Goal: Participate in discussion: Engage in conversation with other users on a specific topic

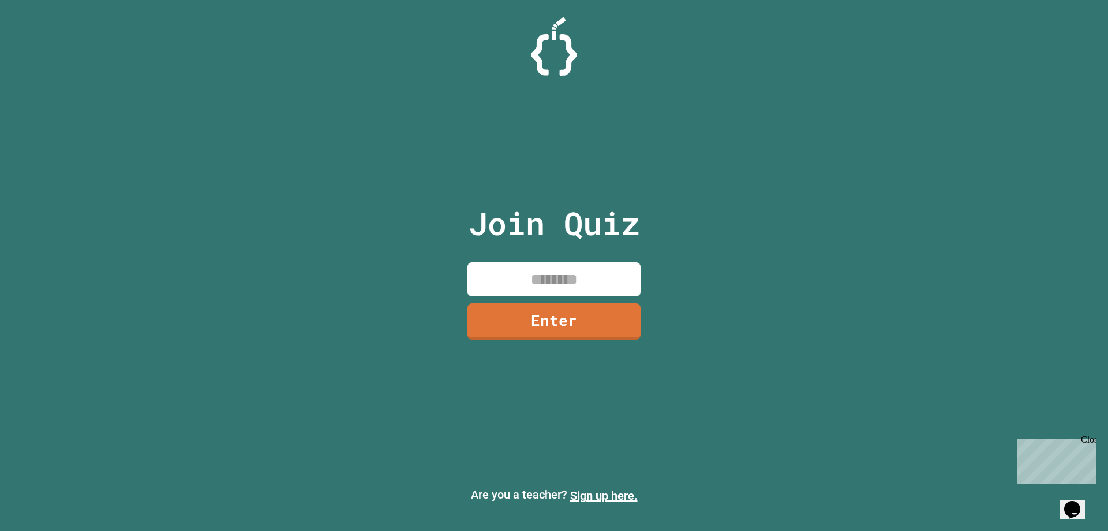
click at [553, 290] on input at bounding box center [554, 279] width 173 height 34
type input "********"
click at [612, 333] on link "Enter" at bounding box center [554, 320] width 172 height 38
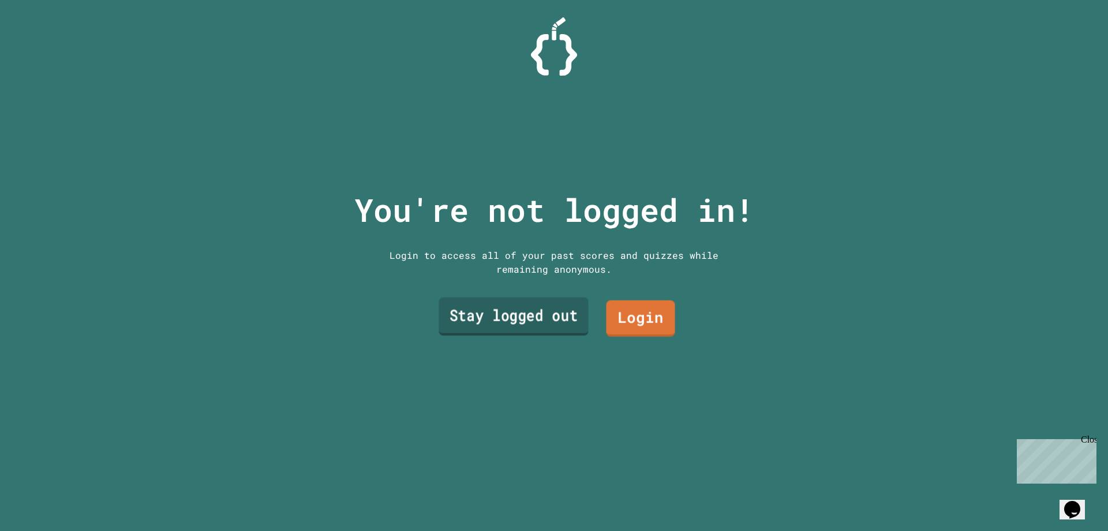
click at [546, 308] on link "Stay logged out" at bounding box center [514, 316] width 150 height 38
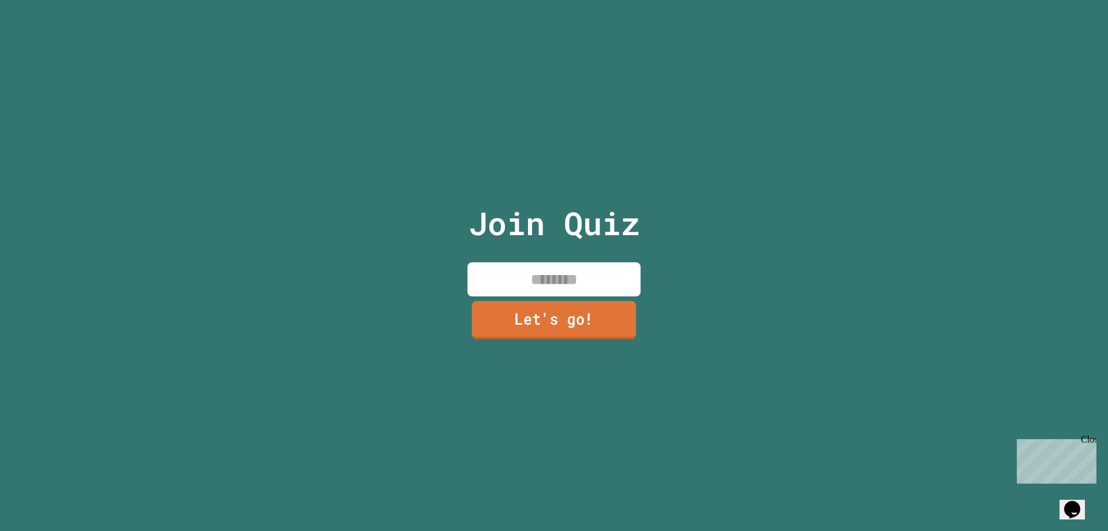
click at [565, 289] on input at bounding box center [554, 279] width 173 height 34
type input "*******"
click at [553, 308] on link "Let's go!" at bounding box center [554, 320] width 171 height 38
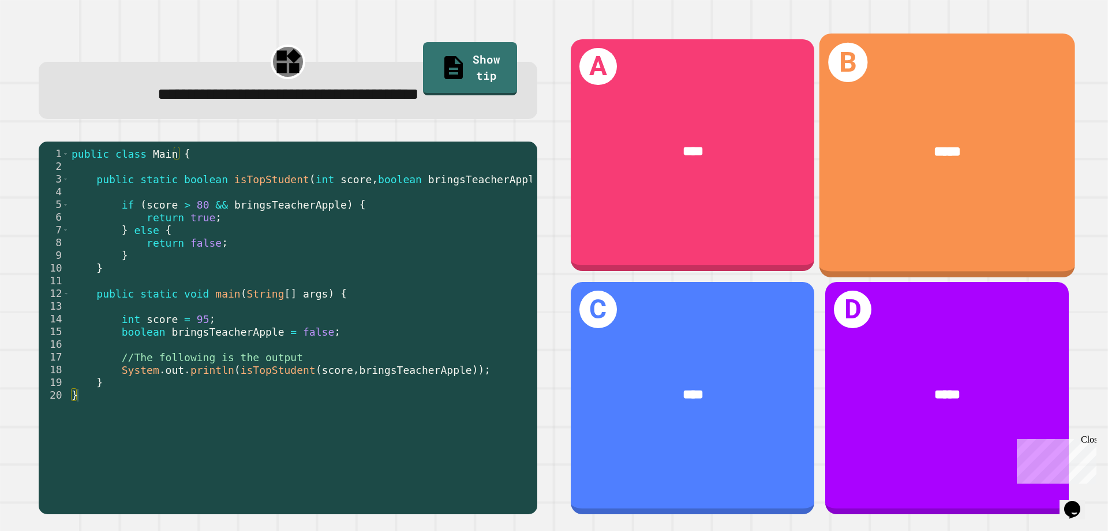
click at [911, 102] on div "B *****" at bounding box center [948, 155] width 256 height 244
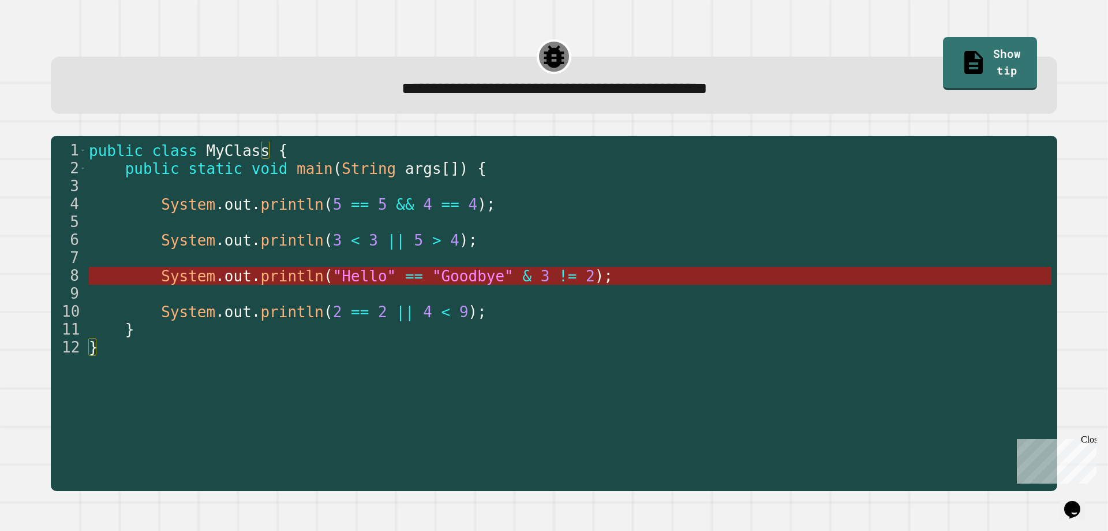
click at [405, 270] on span "==" at bounding box center [414, 275] width 18 height 17
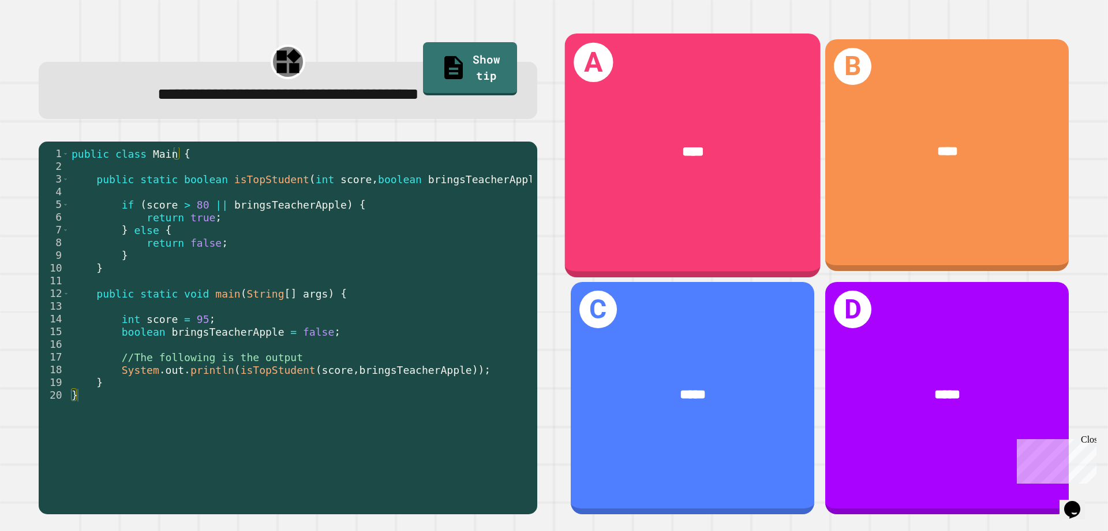
click at [688, 192] on div "A ****" at bounding box center [693, 155] width 256 height 244
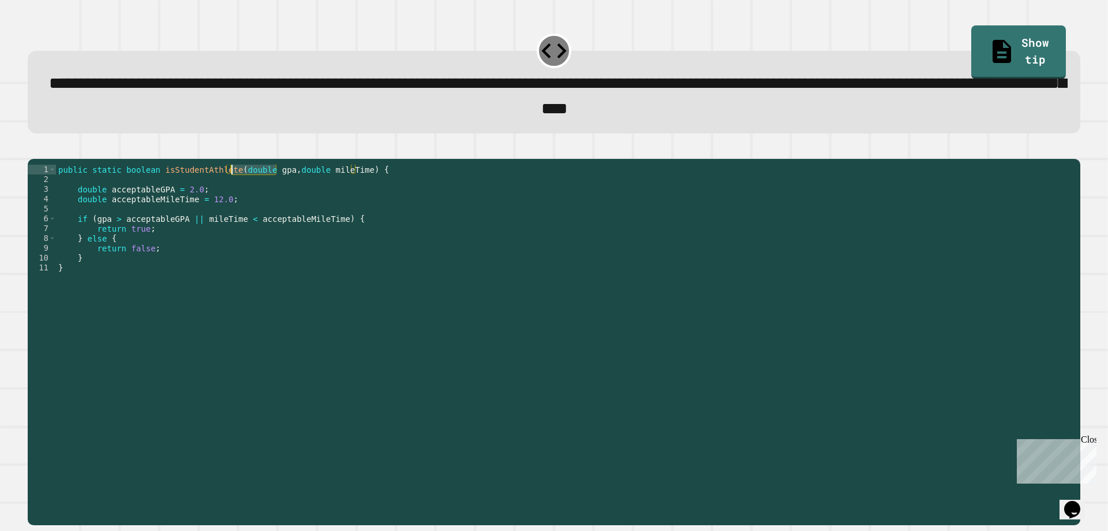
drag, startPoint x: 277, startPoint y: 189, endPoint x: 233, endPoint y: 186, distance: 44.0
click at [233, 186] on div "public static boolean isStudentAthlete ( double gpa , double mileTime ) { doubl…" at bounding box center [565, 327] width 1019 height 324
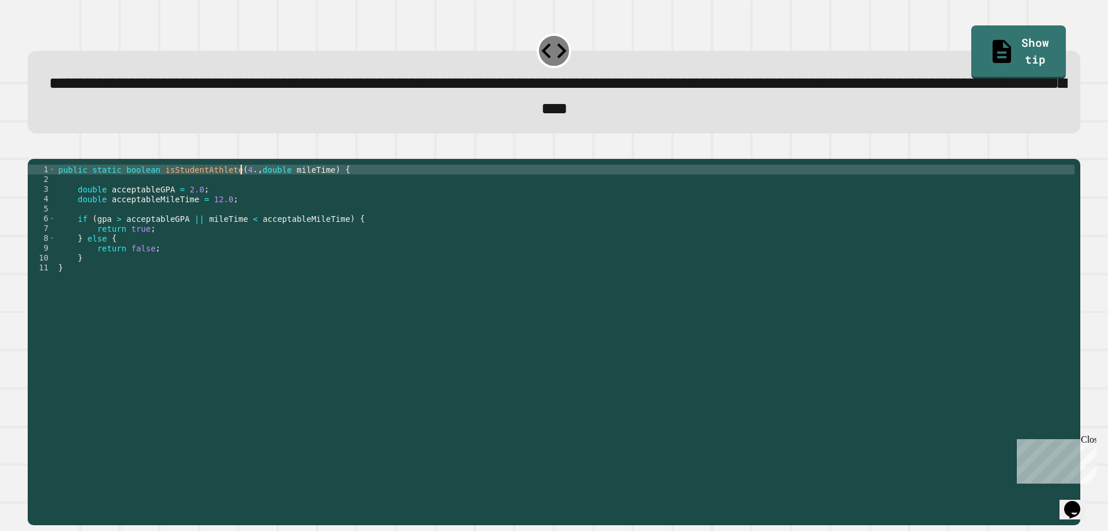
scroll to position [0, 13]
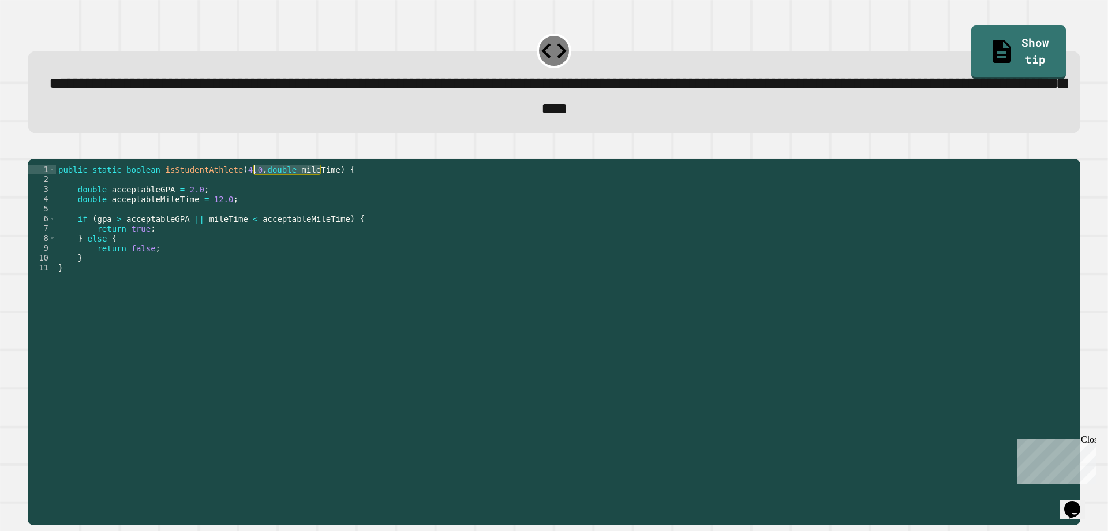
drag, startPoint x: 319, startPoint y: 186, endPoint x: 253, endPoint y: 188, distance: 65.2
click at [253, 188] on div "public static boolean isStudentAthlete ( 4.0 , double mileTime ) { double accep…" at bounding box center [565, 327] width 1019 height 324
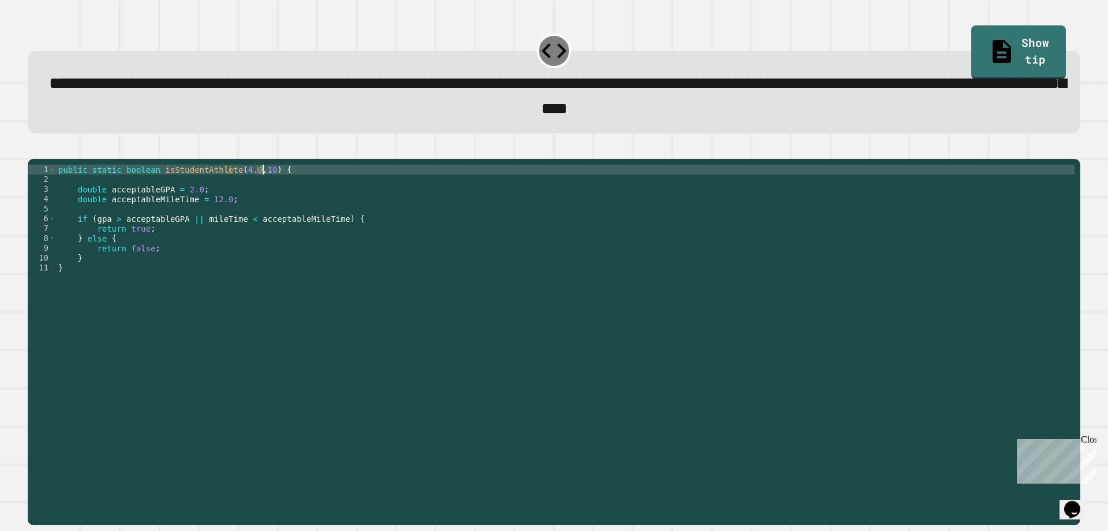
scroll to position [0, 14]
click at [33, 149] on icon "button" at bounding box center [33, 149] width 0 height 0
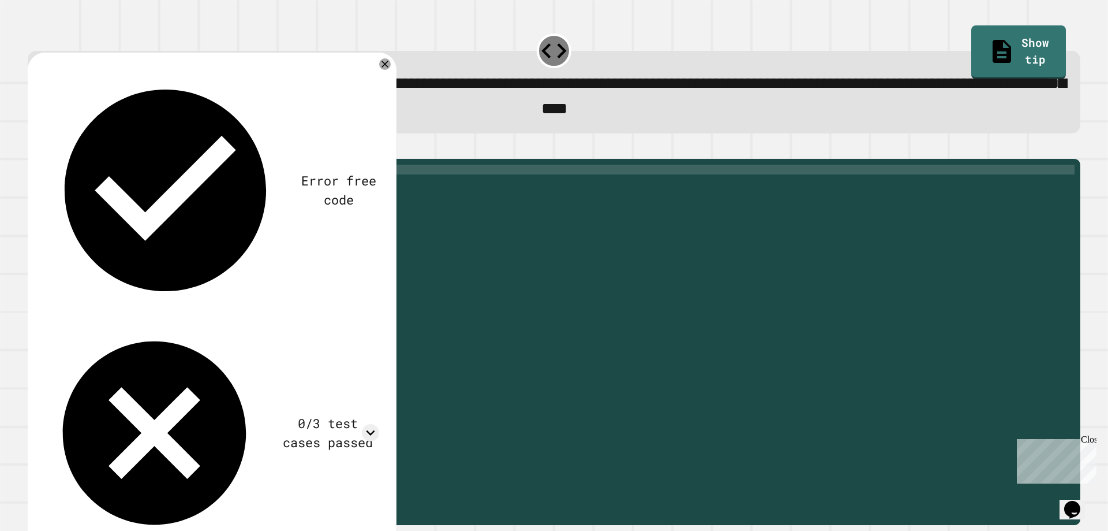
click at [276, 191] on div "public static boolean isStudentAthlete ( 4.0 , 10 ) { double acceptableGPA = 2.…" at bounding box center [565, 327] width 1019 height 324
click at [263, 185] on div "public static boolean isStudentAthlete ( 4.0 , 10 ) { double acceptableGPA = 2.…" at bounding box center [565, 327] width 1019 height 324
click at [33, 149] on icon "button" at bounding box center [33, 149] width 0 height 0
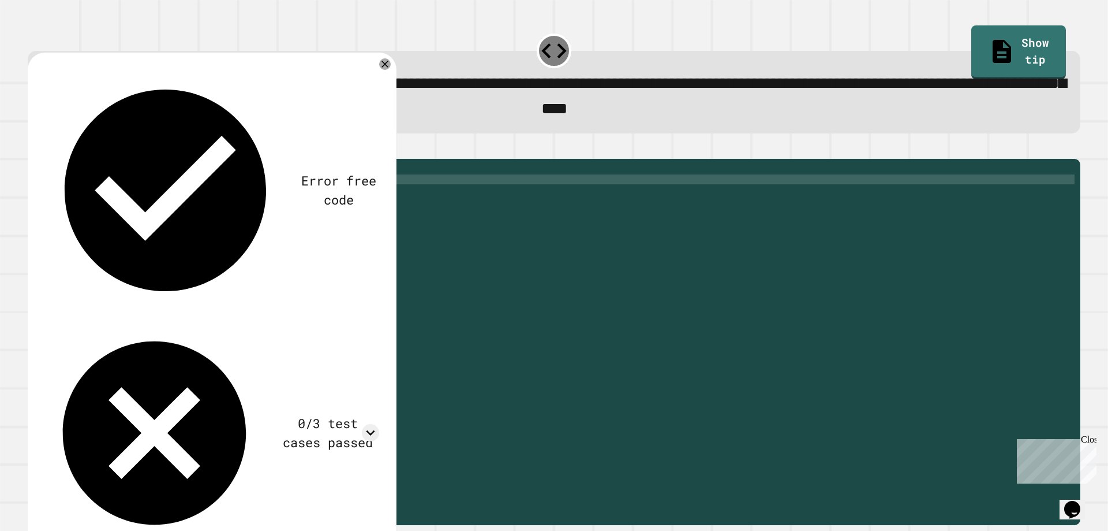
scroll to position [0, 0]
click at [187, 193] on div "public static boolean isStudentAthlete ( 4.0 , 10.0 ) { double acceptableGPA = …" at bounding box center [565, 327] width 1019 height 324
click at [277, 192] on div "public static boolean isStudentAthlete ( 4.0 , 10.0 ) { double acceptableGPA = …" at bounding box center [565, 327] width 1019 height 324
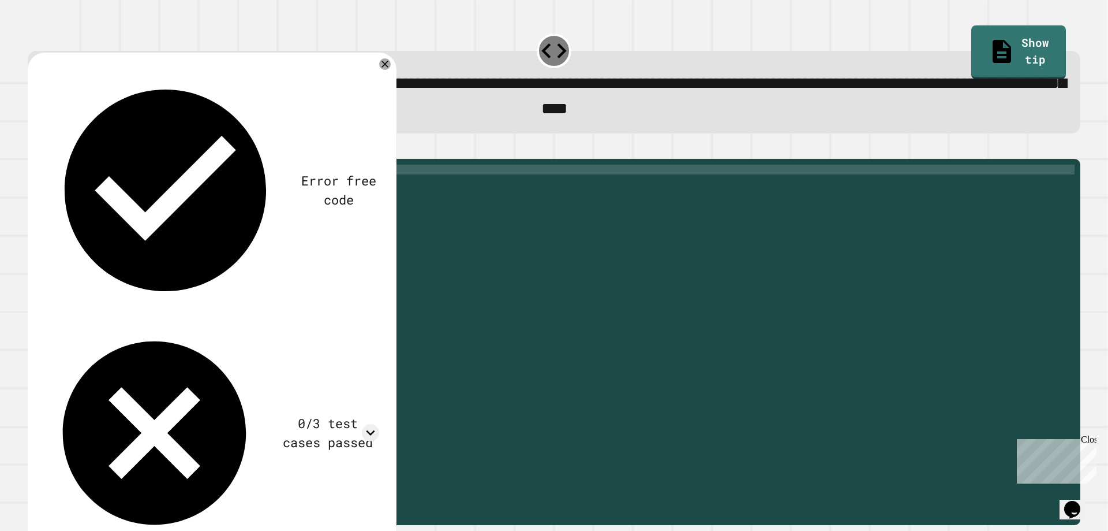
click at [84, 256] on div "public static boolean isStudentAthlete ( 4.0 , 10.0 ) { double acceptableGPA = …" at bounding box center [565, 327] width 1019 height 324
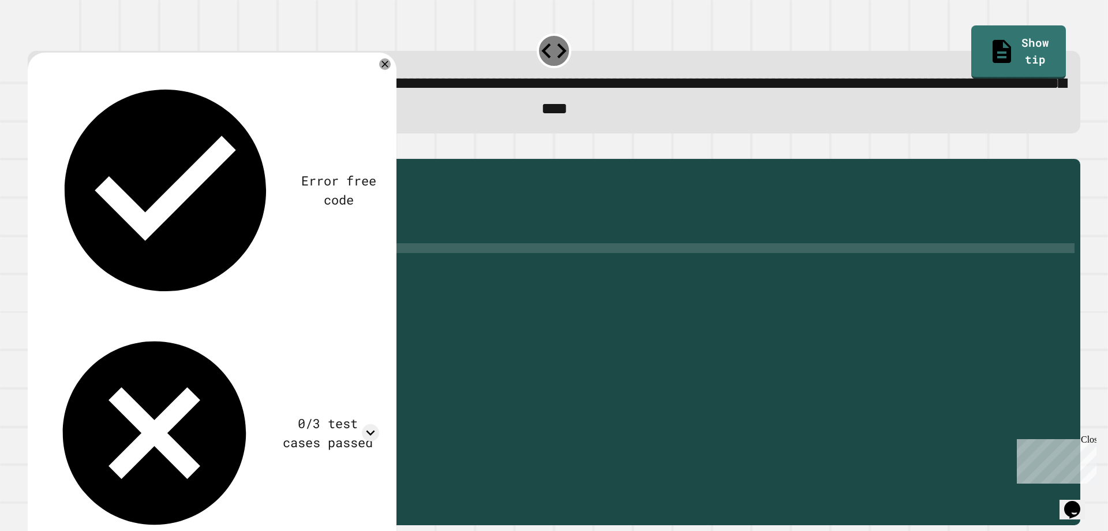
scroll to position [0, 1]
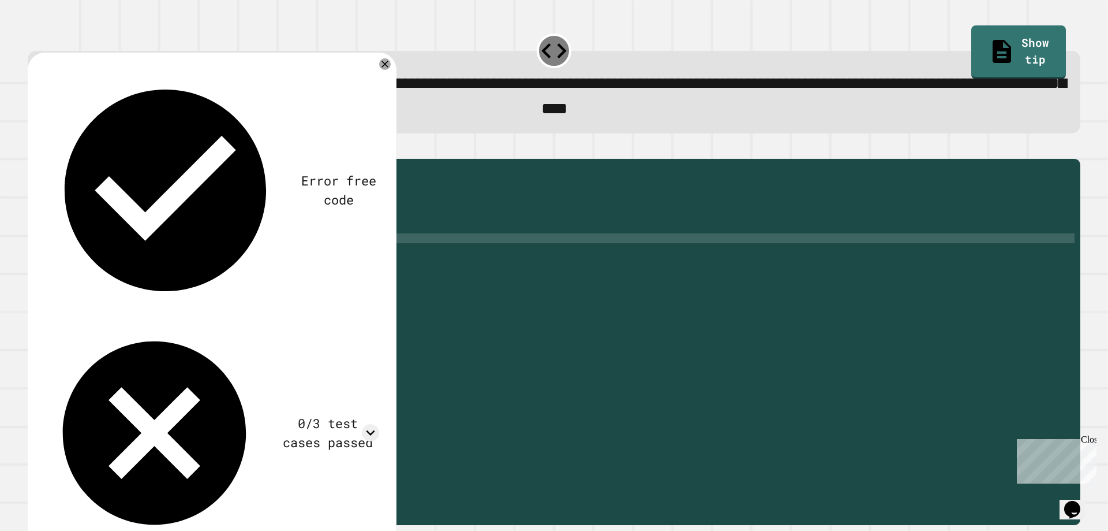
click at [189, 234] on div "public static boolean isStudentAthlete ( 4.0 , 10.0 ) { double acceptableGPA = …" at bounding box center [565, 327] width 1019 height 324
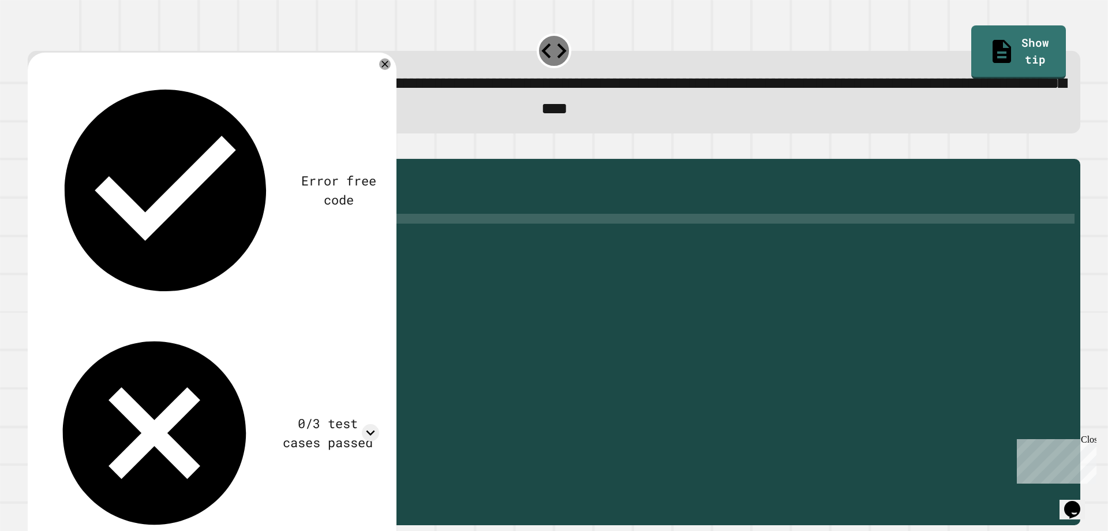
click at [192, 236] on div "public static boolean isStudentAthlete ( 4.0 , 10.0 ) { double acceptableGPA = …" at bounding box center [565, 327] width 1019 height 324
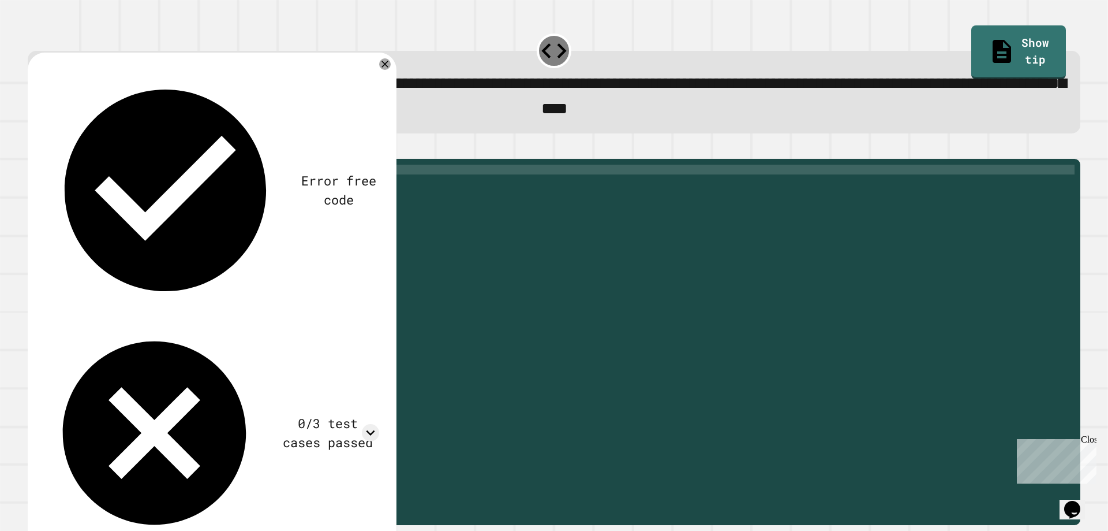
click at [244, 186] on div "public static boolean isStudentAthlete ( 4.0 , 10.0 ) { double acceptableGPA = …" at bounding box center [565, 327] width 1019 height 324
click at [57, 149] on icon "button" at bounding box center [57, 149] width 0 height 0
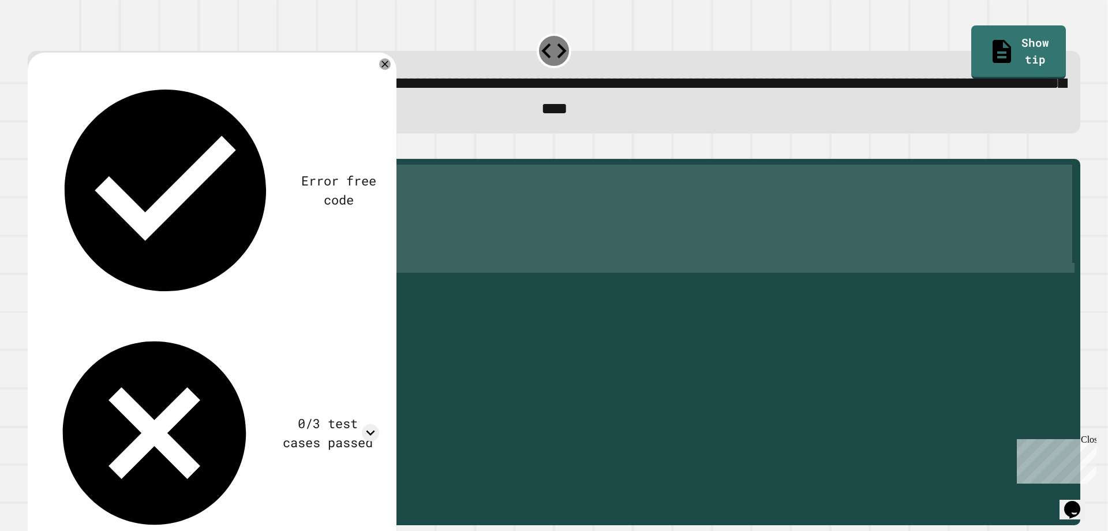
click at [217, 219] on div "public static boolean isStudentAthlete ( double gpa , double mileTime ) { doubl…" at bounding box center [565, 317] width 1019 height 304
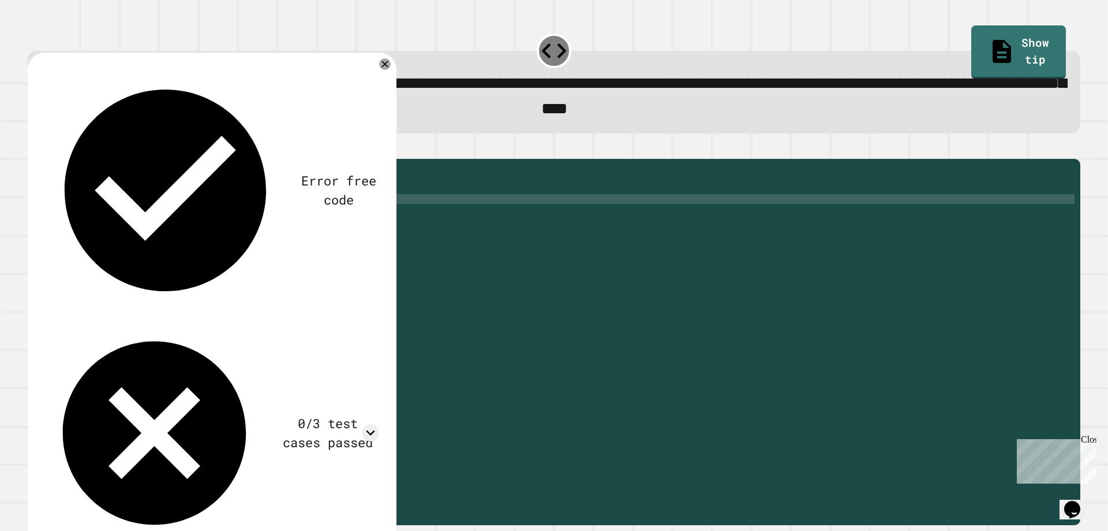
click at [191, 241] on div "public static boolean isStudentAthlete ( double gpa , double mileTime ) { doubl…" at bounding box center [565, 327] width 1019 height 324
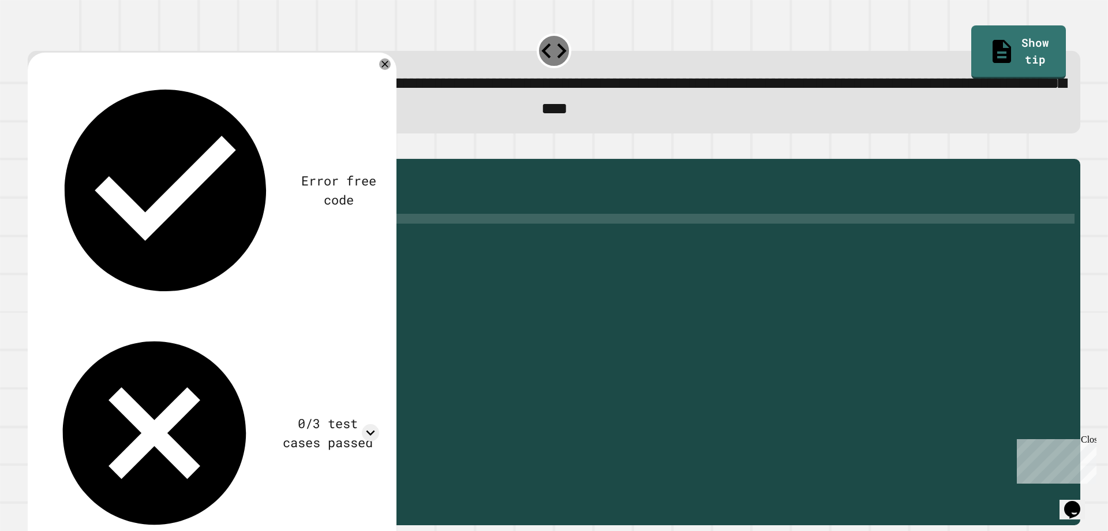
scroll to position [0, 9]
type textarea "**********"
click at [33, 149] on icon "button" at bounding box center [33, 149] width 0 height 0
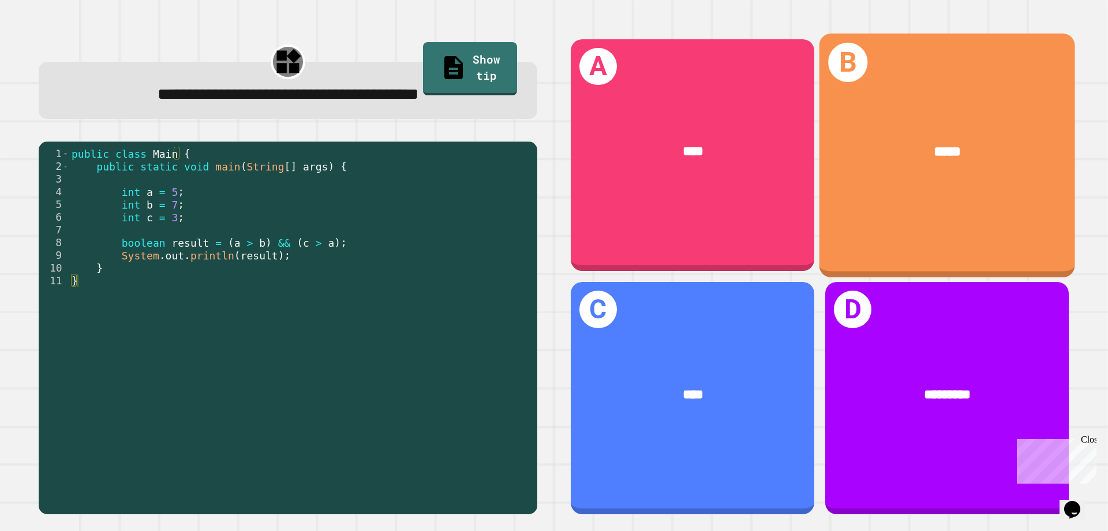
click at [875, 159] on div "*****" at bounding box center [948, 151] width 256 height 77
